Goal: Task Accomplishment & Management: Use online tool/utility

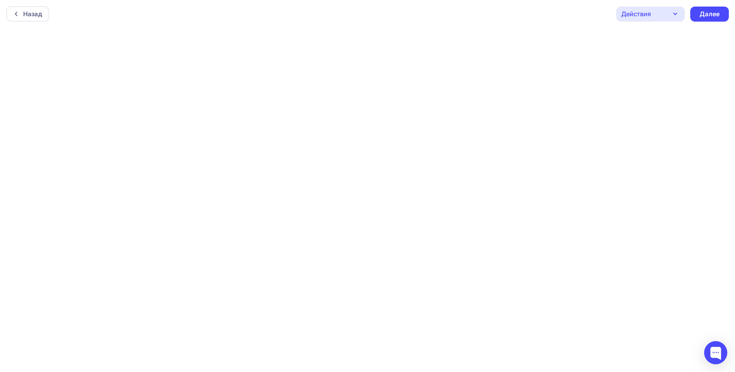
scroll to position [2, 0]
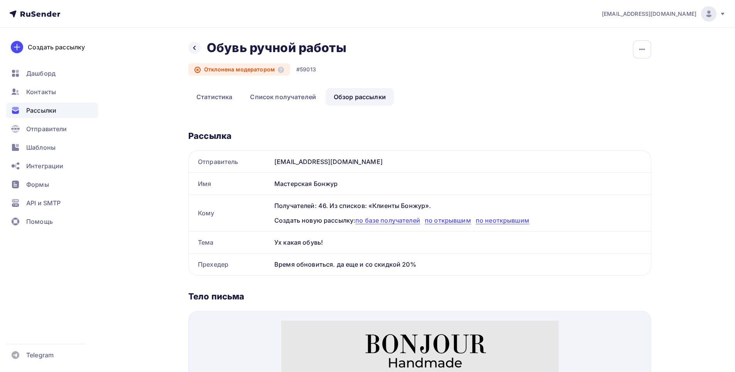
click at [196, 69] on icon at bounding box center [197, 70] width 6 height 6
click at [196, 49] on icon at bounding box center [194, 48] width 6 height 6
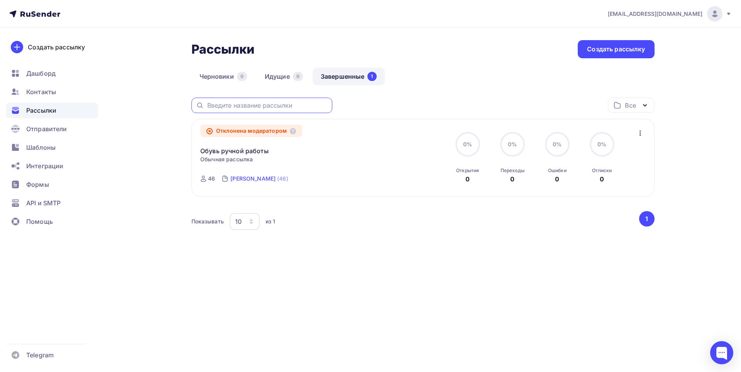
drag, startPoint x: 242, startPoint y: 116, endPoint x: 271, endPoint y: 173, distance: 63.9
click at [372, 79] on div "1" at bounding box center [371, 76] width 9 height 9
click at [362, 77] on link "Завершенные 1" at bounding box center [349, 77] width 72 height 18
click at [336, 78] on link "Завершенные 1" at bounding box center [349, 77] width 72 height 18
click at [636, 129] on div "Отклонена модератором Обувь ручной работы Статистика Обзор рассылки Копировать …" at bounding box center [422, 158] width 445 height 60
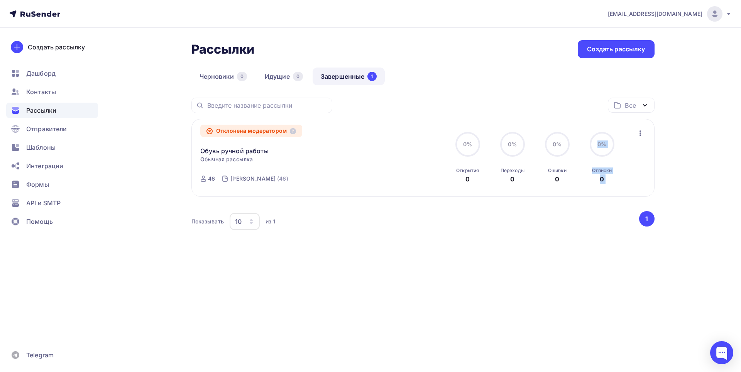
click at [639, 130] on icon "button" at bounding box center [640, 132] width 9 height 9
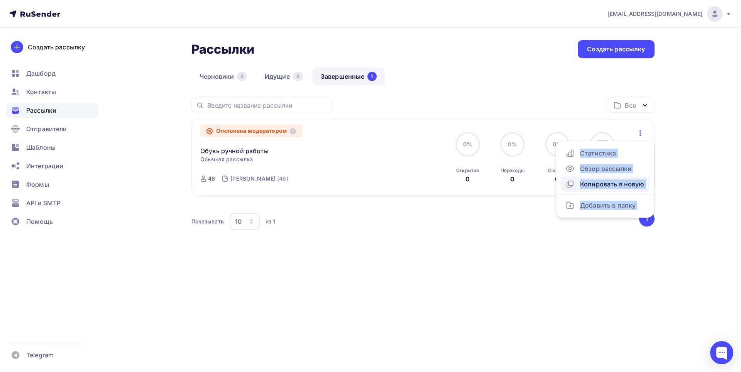
click at [595, 184] on div "Копировать в новую" at bounding box center [604, 183] width 79 height 9
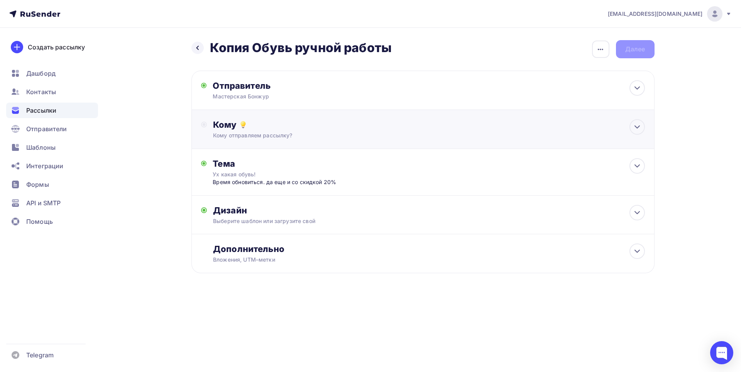
click at [305, 127] on div "Кому" at bounding box center [428, 124] width 431 height 11
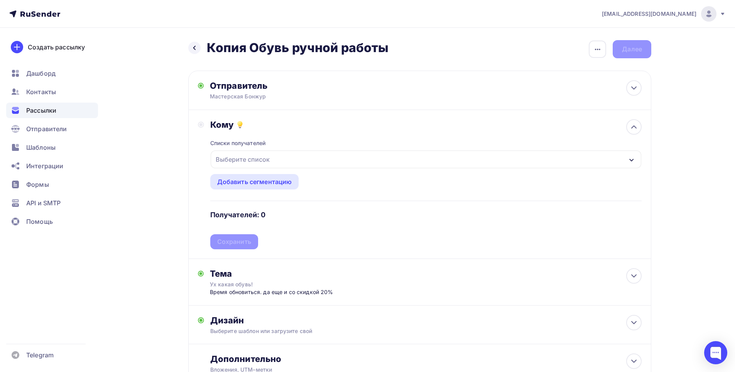
click at [254, 160] on div "Выберите список" at bounding box center [243, 159] width 60 height 14
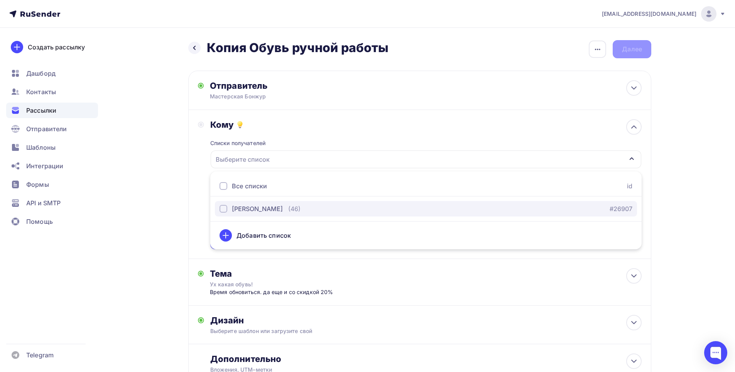
click at [263, 210] on div "Клиенты Бонжур" at bounding box center [257, 208] width 51 height 9
click at [682, 159] on div "Назад Копия Обувь ручной работы Копия Обувь ручной работы Закончить позже Переи…" at bounding box center [367, 230] width 632 height 405
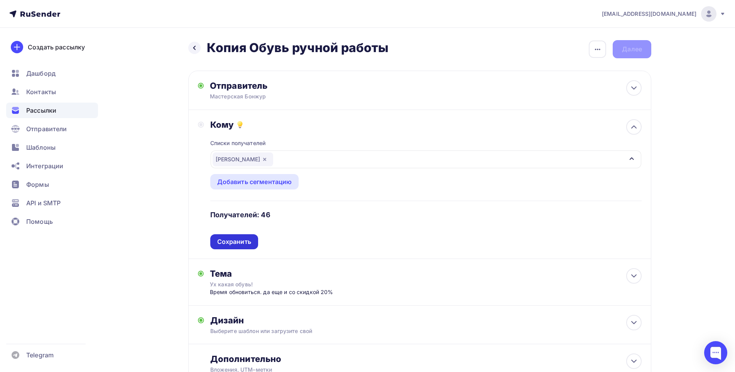
click at [236, 243] on div "Сохранить" at bounding box center [234, 241] width 34 height 9
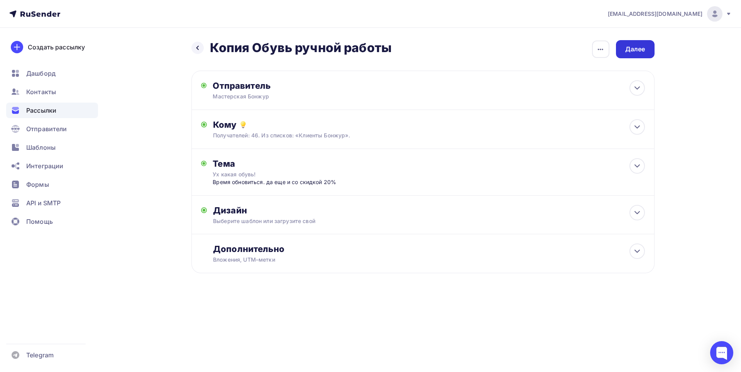
drag, startPoint x: 642, startPoint y: 50, endPoint x: 637, endPoint y: 53, distance: 5.7
click at [641, 52] on div "Далее" at bounding box center [635, 49] width 20 height 9
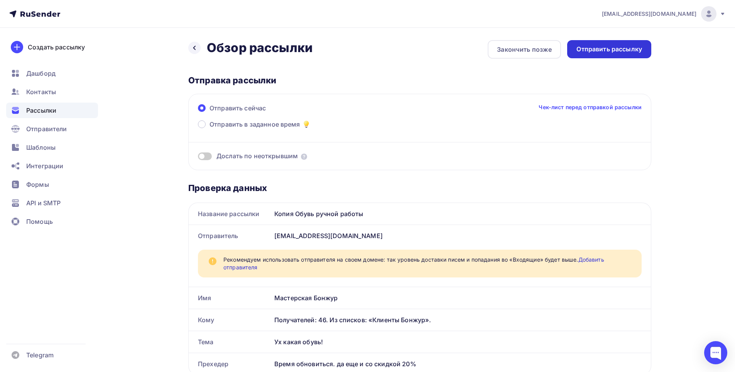
click at [610, 49] on div "Отправить рассылку" at bounding box center [610, 49] width 66 height 9
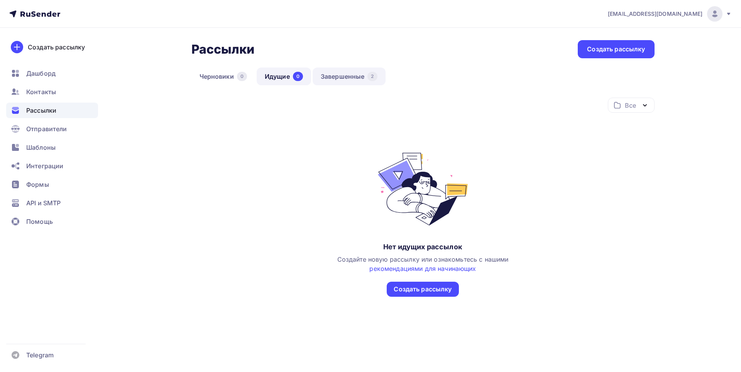
click at [354, 79] on link "Завершенные 2" at bounding box center [349, 77] width 73 height 18
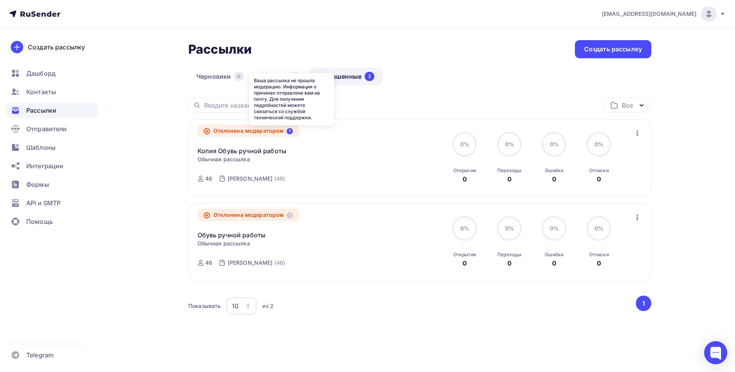
click at [291, 132] on icon at bounding box center [290, 131] width 6 height 6
click at [262, 134] on div "Отклонена модератором" at bounding box center [249, 131] width 102 height 12
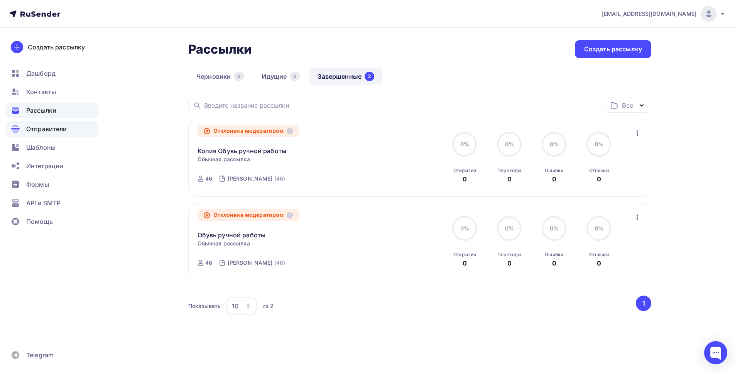
click at [56, 131] on span "Отправители" at bounding box center [46, 128] width 41 height 9
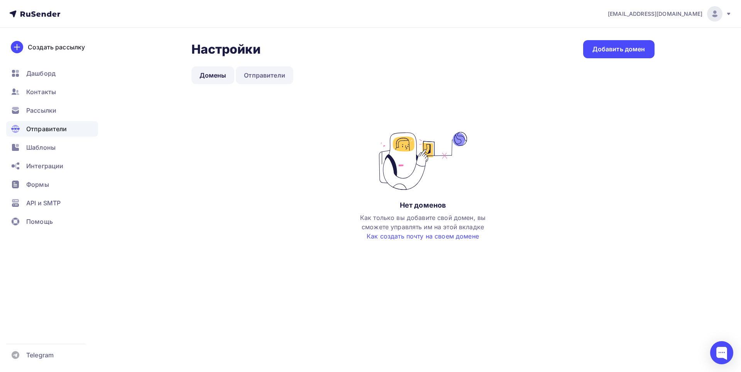
click at [268, 71] on link "Отправители" at bounding box center [264, 75] width 57 height 18
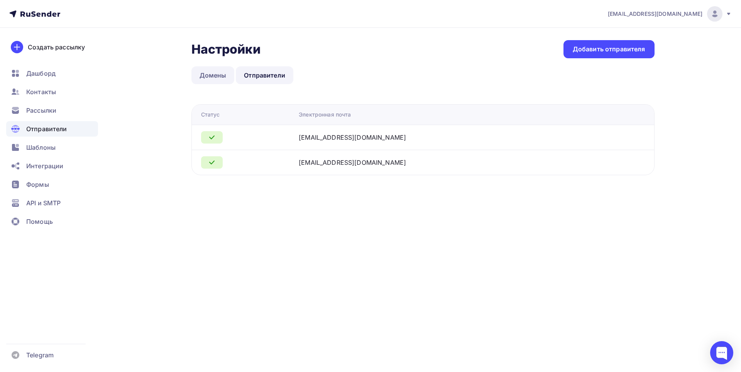
click at [220, 73] on link "Домены" at bounding box center [212, 75] width 43 height 18
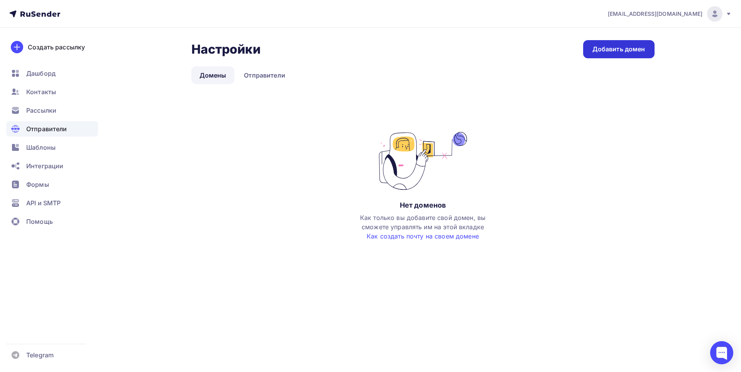
click at [615, 53] on div "Добавить домен" at bounding box center [618, 49] width 53 height 9
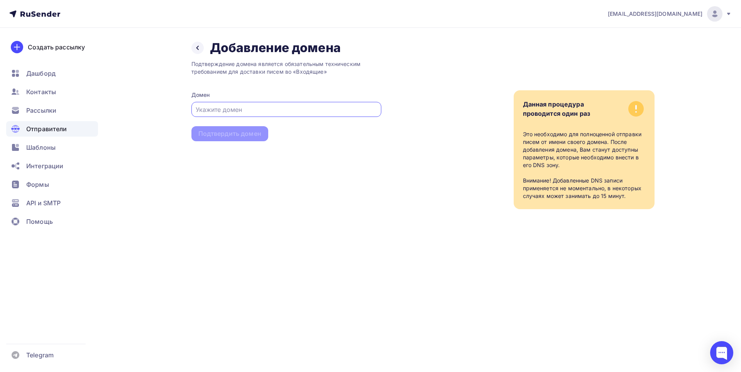
click at [247, 112] on input "text" at bounding box center [286, 109] width 181 height 9
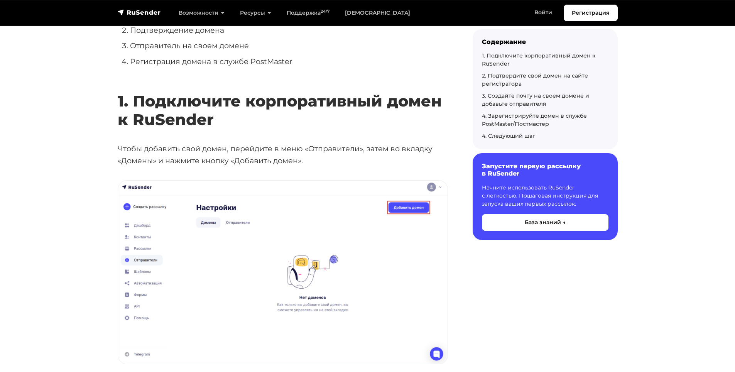
scroll to position [232, 0]
